Goal: Information Seeking & Learning: Find contact information

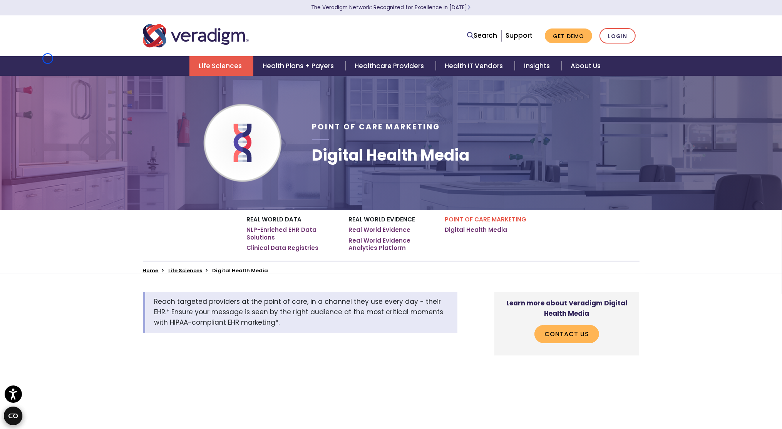
click at [48, 59] on div "Life Sciences Health Plans + Payers Healthcare Providers Health IT Vendors Insi…" at bounding box center [391, 66] width 770 height 20
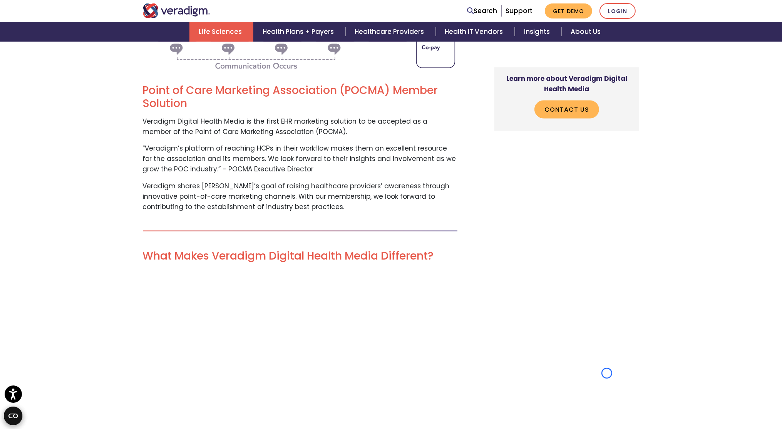
scroll to position [1769, 0]
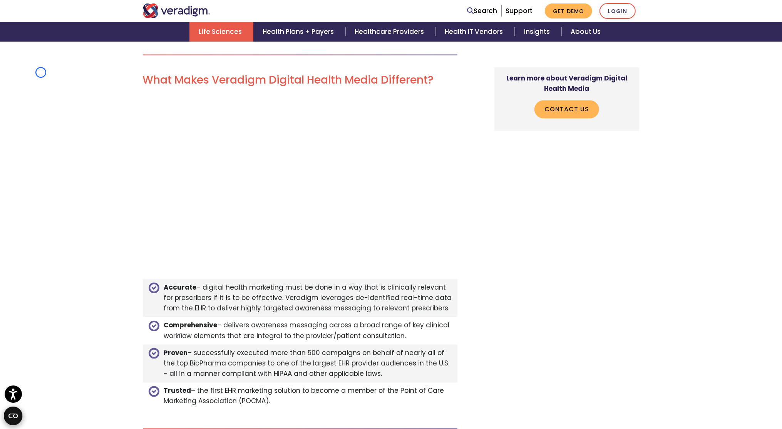
scroll to position [1907, 0]
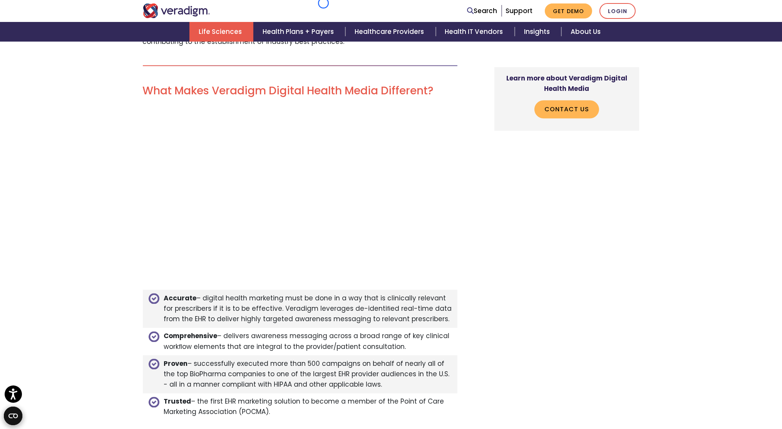
click at [323, 3] on div at bounding box center [243, 10] width 212 height 15
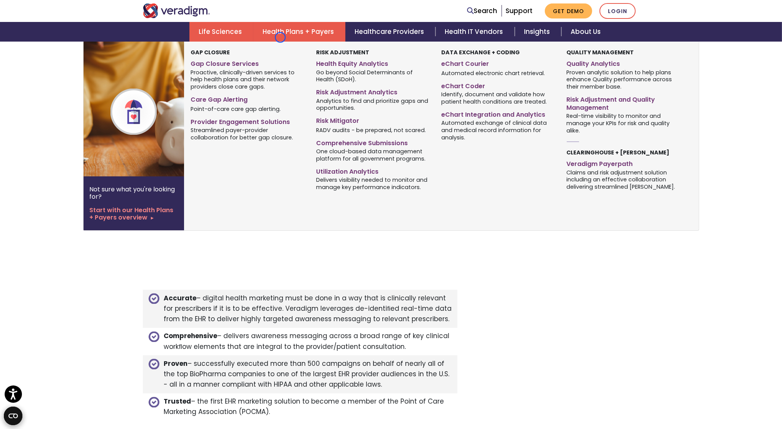
click at [280, 37] on link "Health Plans + Payers" at bounding box center [299, 32] width 92 height 20
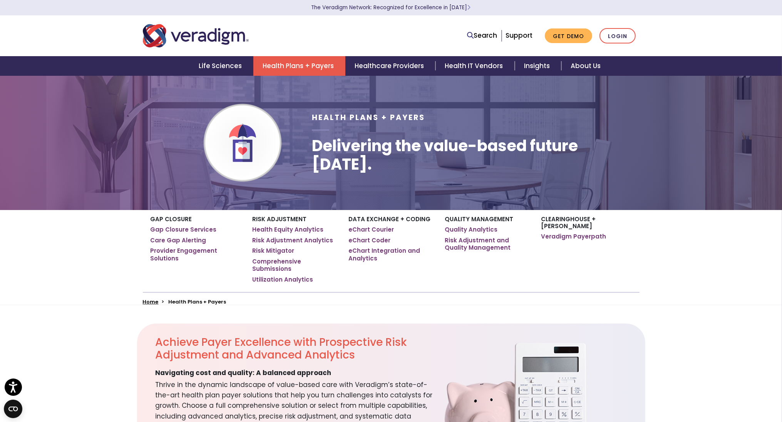
click at [280, 37] on div at bounding box center [243, 35] width 212 height 25
click at [57, 42] on nav "Search Support Get Demo Login" at bounding box center [391, 35] width 782 height 41
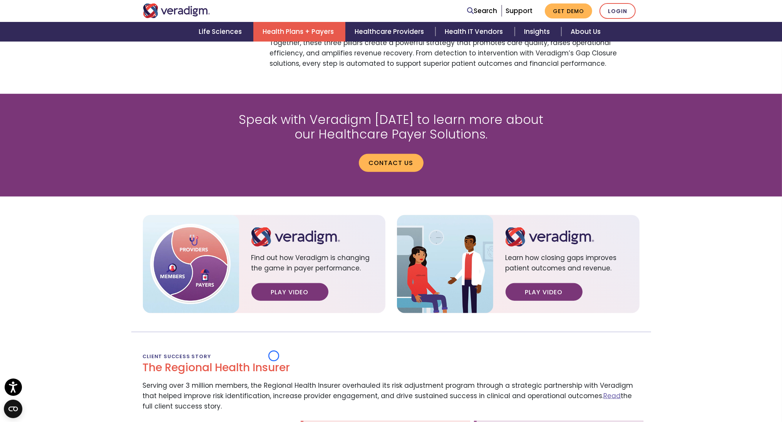
scroll to position [934, 0]
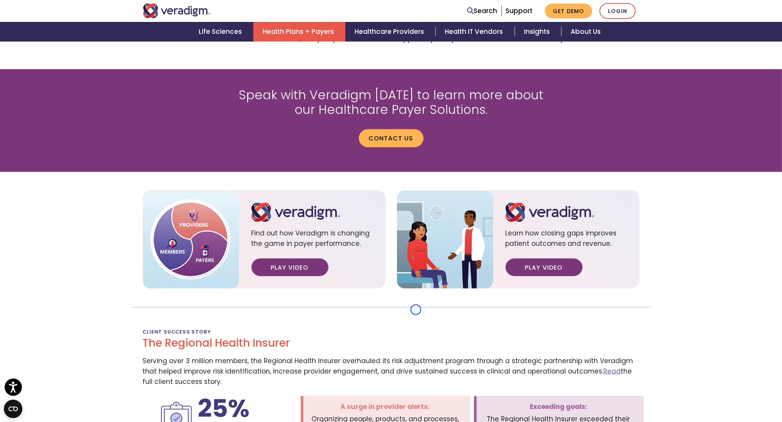
click at [521, 10] on link "Support" at bounding box center [519, 10] width 27 height 9
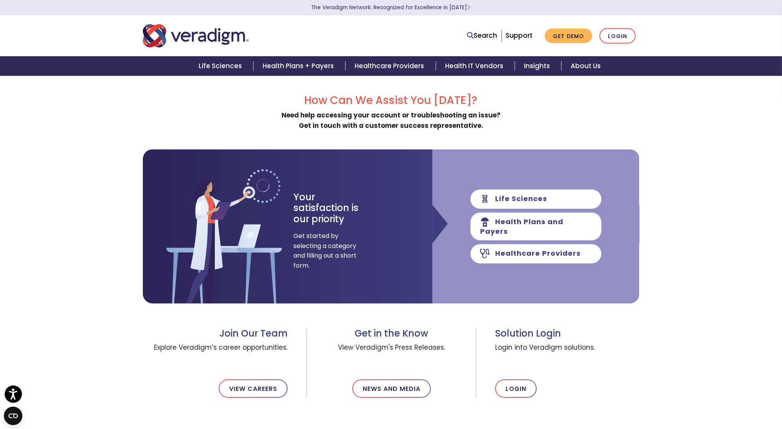
click at [521, 10] on p "The Veradigm Network: Recognized for Excellence in [DATE]" at bounding box center [391, 7] width 501 height 15
click at [50, 55] on nav "Search Support Get Demo Login" at bounding box center [391, 35] width 782 height 41
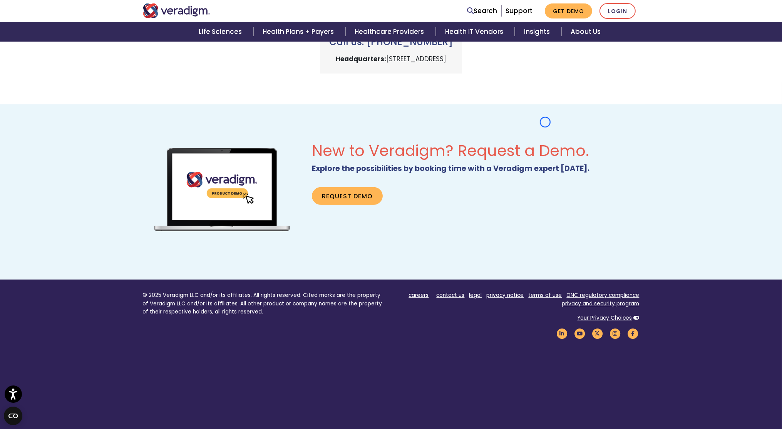
scroll to position [422, 0]
